Goal: Transaction & Acquisition: Purchase product/service

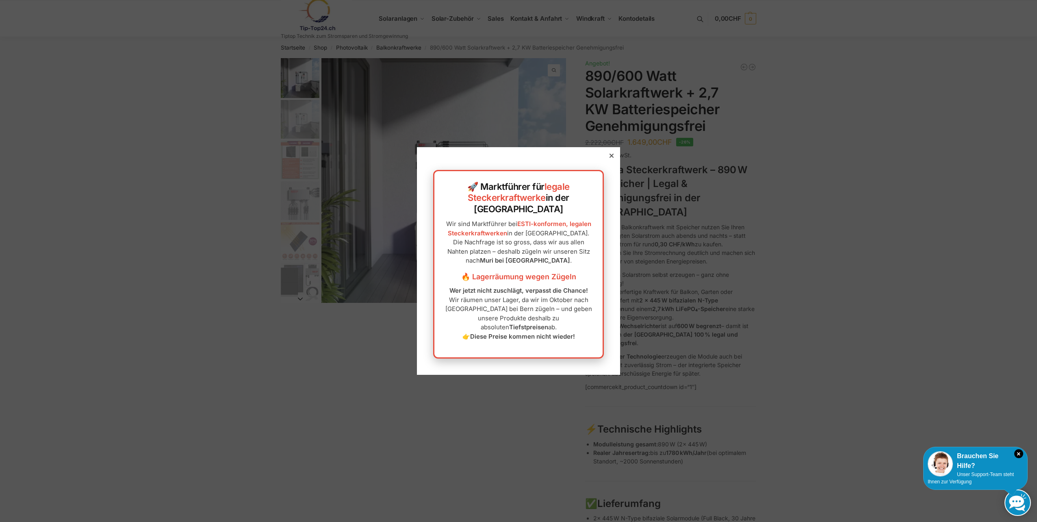
click at [610, 158] on icon at bounding box center [612, 156] width 4 height 4
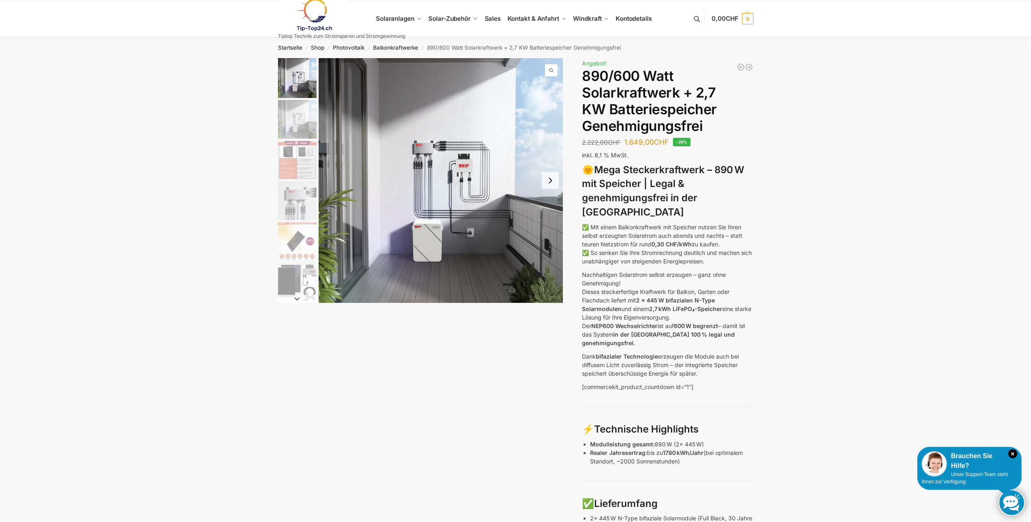
click at [293, 193] on img "4 / 12" at bounding box center [297, 200] width 39 height 39
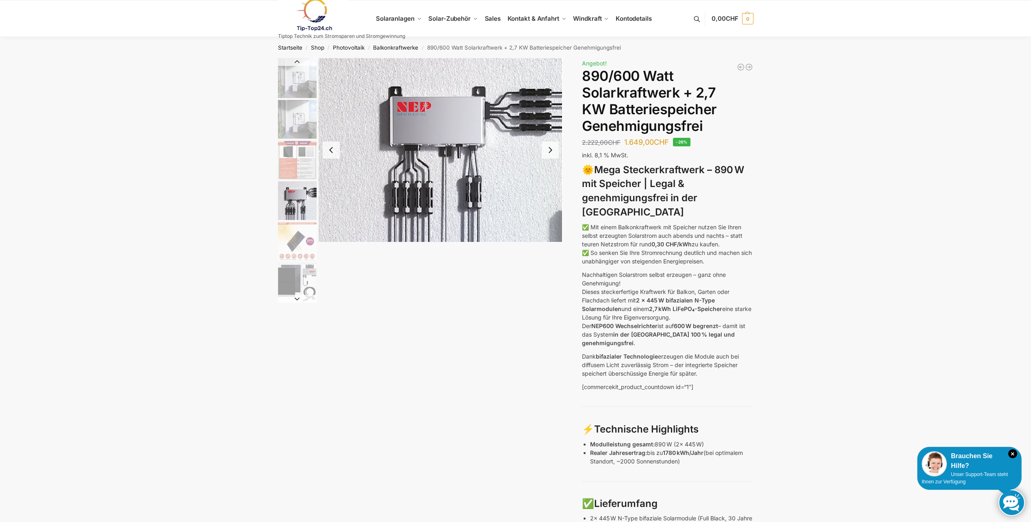
click at [289, 243] on img "5 / 12" at bounding box center [297, 241] width 39 height 39
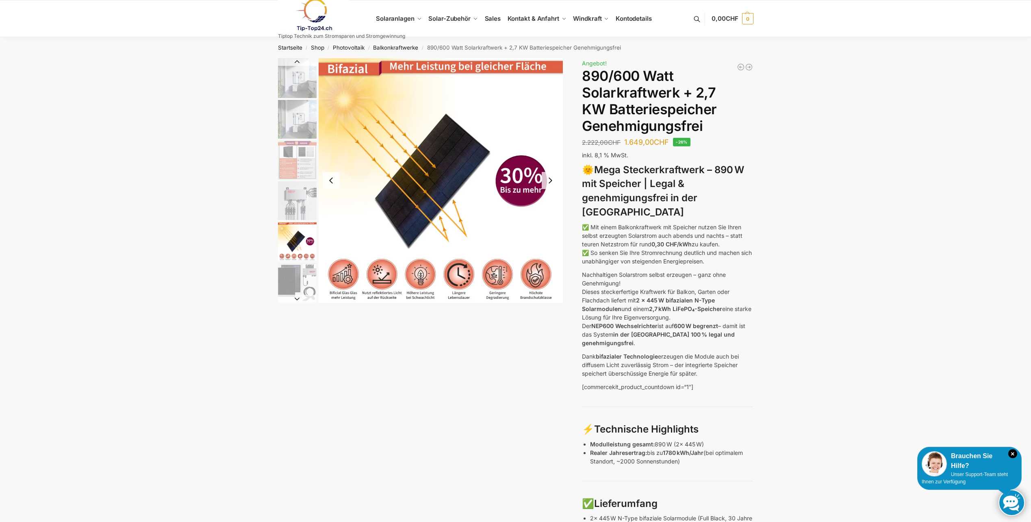
click at [297, 281] on img "6 / 12" at bounding box center [297, 282] width 39 height 39
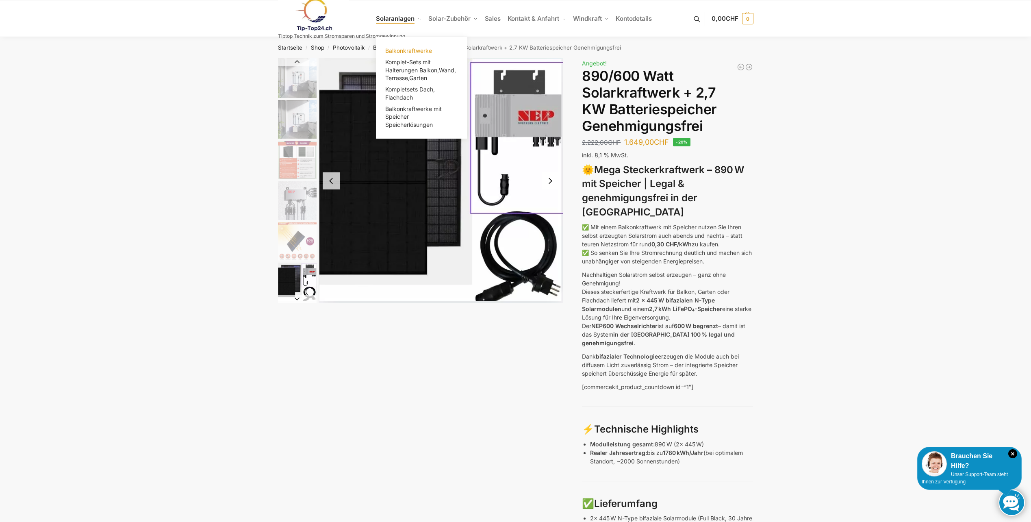
click at [417, 51] on span "Balkonkraftwerke" at bounding box center [408, 50] width 47 height 7
